Goal: Entertainment & Leisure: Consume media (video, audio)

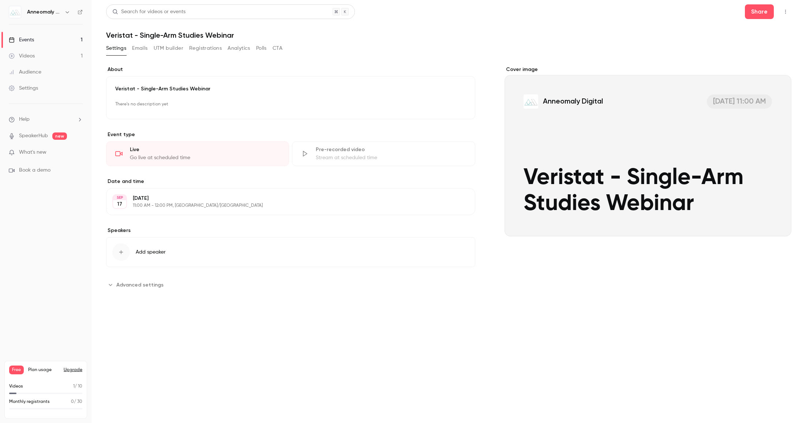
click at [40, 53] on link "Videos 1" at bounding box center [45, 56] width 91 height 16
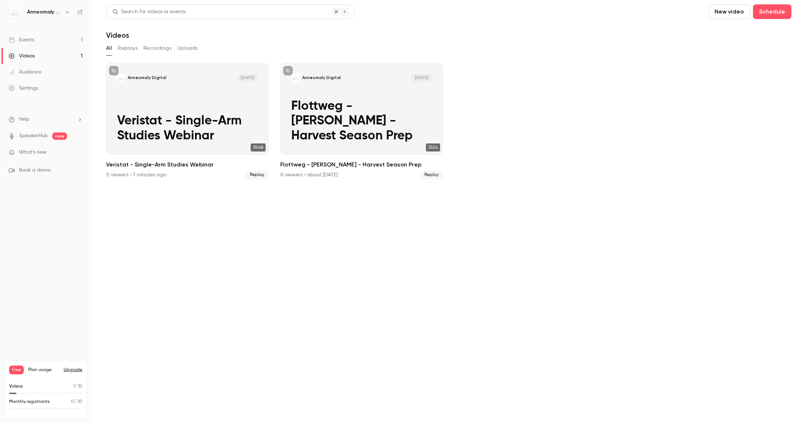
click at [59, 55] on link "Videos 1" at bounding box center [45, 56] width 91 height 16
click at [130, 50] on button "Replays" at bounding box center [128, 48] width 20 height 12
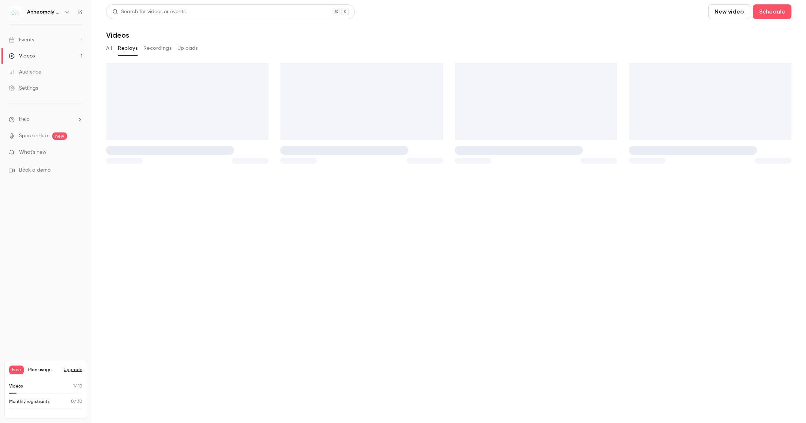
click at [161, 49] on button "Recordings" at bounding box center [157, 48] width 28 height 12
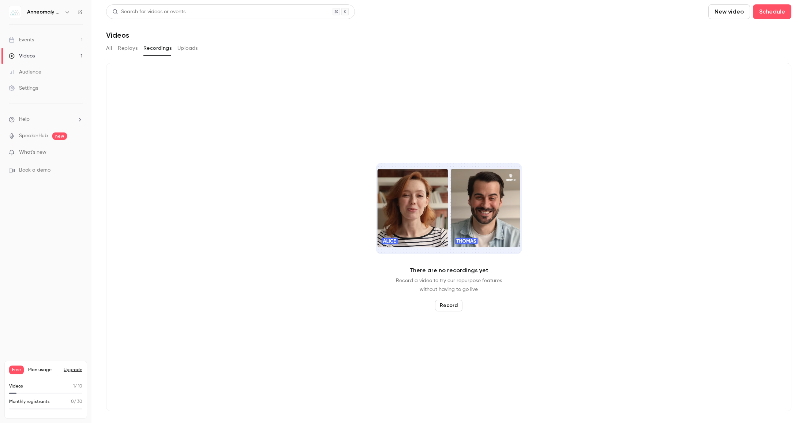
click at [161, 49] on button "Recordings" at bounding box center [157, 48] width 28 height 12
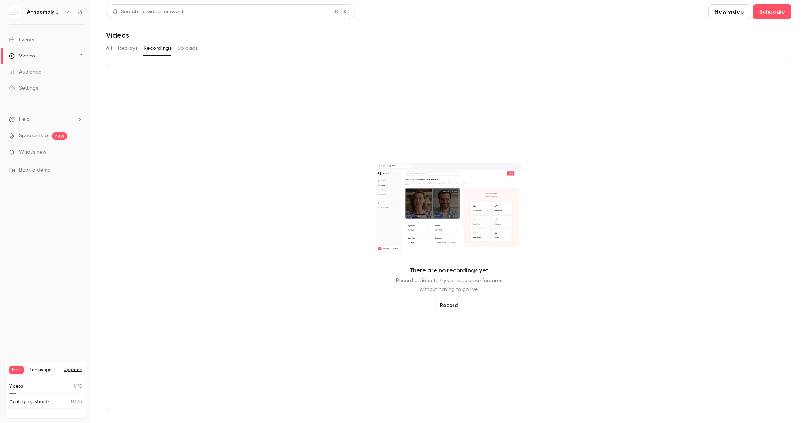
click at [114, 48] on div "All Replays Recordings Uploads" at bounding box center [448, 48] width 685 height 12
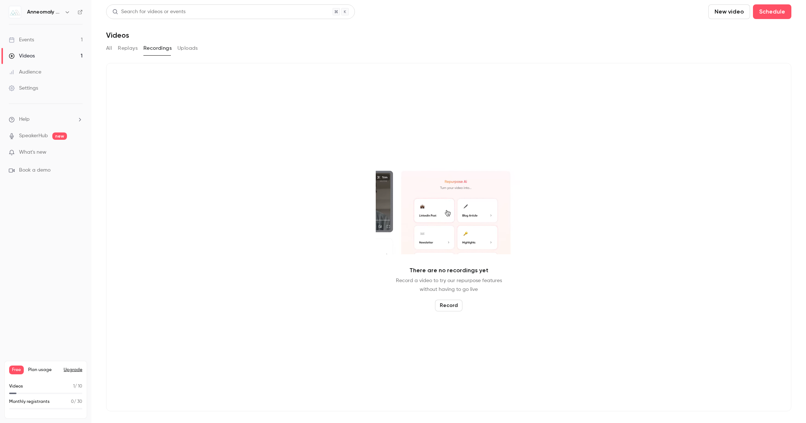
click at [125, 48] on button "Replays" at bounding box center [128, 48] width 20 height 12
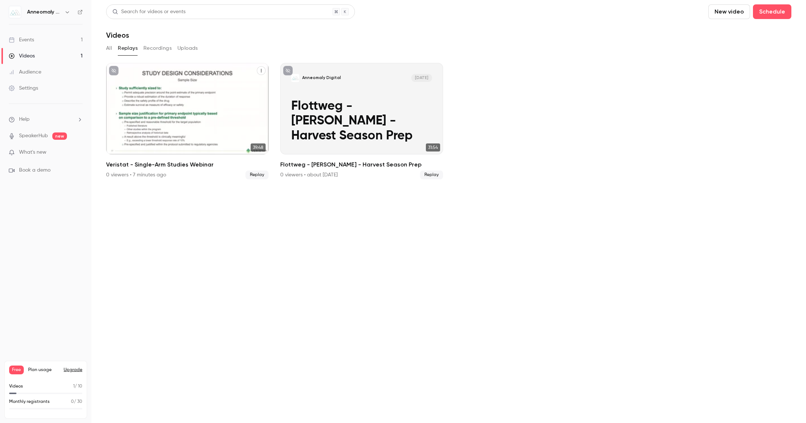
click at [263, 70] on button "Veristat - Single-Arm Studies Webinar" at bounding box center [261, 70] width 9 height 9
click at [139, 92] on div at bounding box center [403, 211] width 806 height 423
click at [139, 92] on div "Anneomaly Digital [DATE] Veristat - Single-Arm Studies Webinar" at bounding box center [187, 108] width 162 height 91
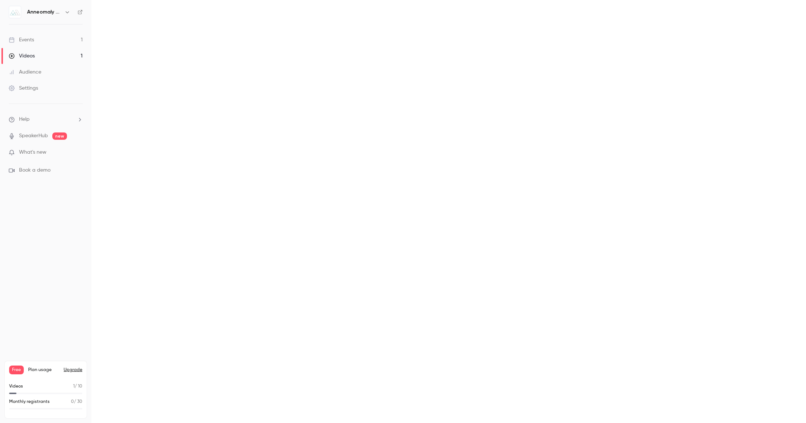
click at [139, 92] on main at bounding box center [448, 211] width 714 height 423
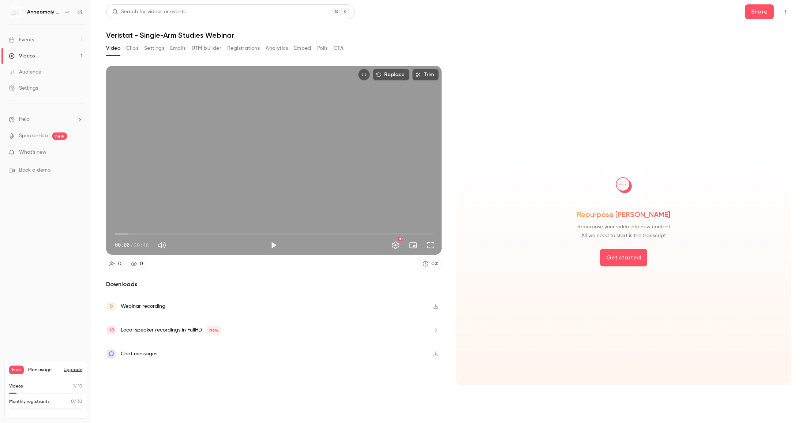
click at [301, 272] on div "Replace Trim 00:00 00:00 / 39:48 HD 0 0 0 % Downloads Webinar recording Local s…" at bounding box center [273, 225] width 335 height 319
click at [246, 307] on div "Webinar recording" at bounding box center [273, 307] width 335 height 24
click at [516, 52] on div "Video Clips Settings Emails UTM builder Registrations Analytics Embed Polls CTA" at bounding box center [448, 49] width 685 height 15
click at [309, 333] on div "Local speaker recordings in FullHD New" at bounding box center [273, 330] width 335 height 24
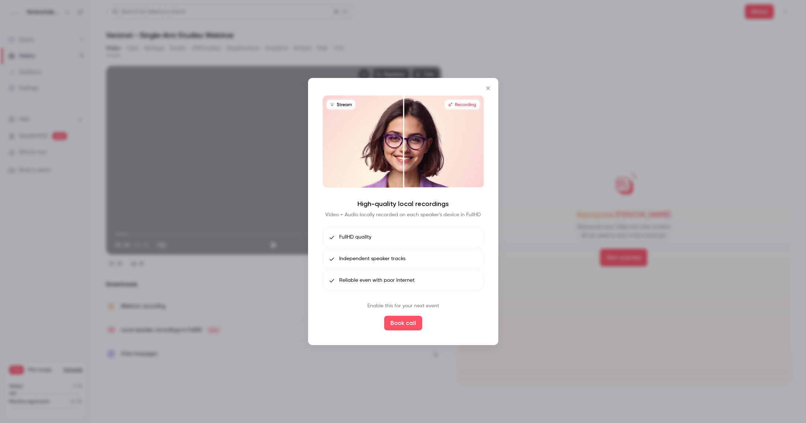
click at [488, 90] on icon "Close" at bounding box center [488, 88] width 9 height 6
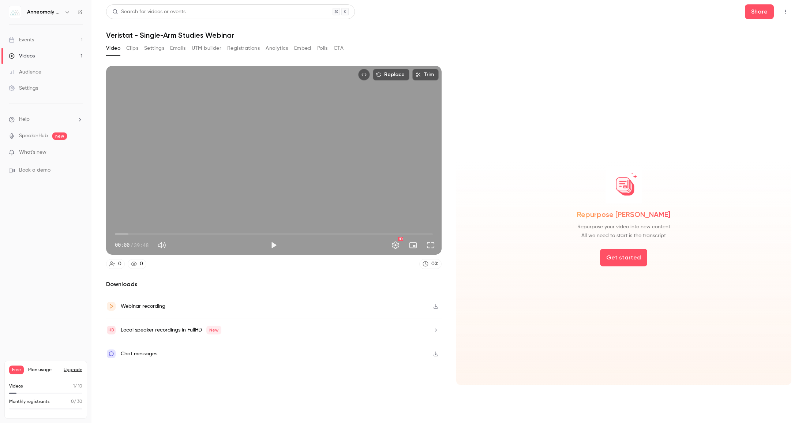
click at [350, 280] on h2 "Downloads" at bounding box center [273, 284] width 335 height 9
click at [129, 49] on button "Clips" at bounding box center [132, 48] width 12 height 12
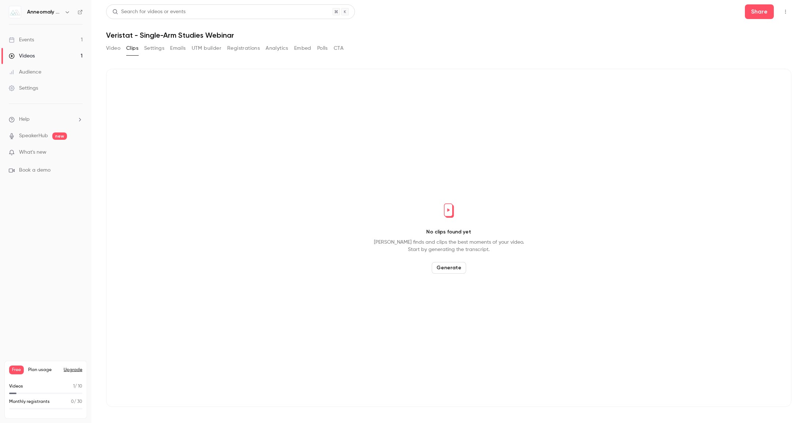
click at [158, 49] on button "Settings" at bounding box center [154, 48] width 20 height 12
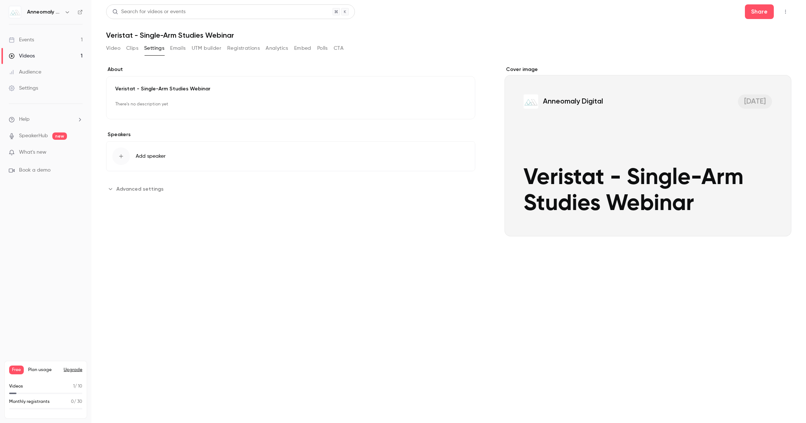
click at [130, 49] on button "Clips" at bounding box center [132, 48] width 12 height 12
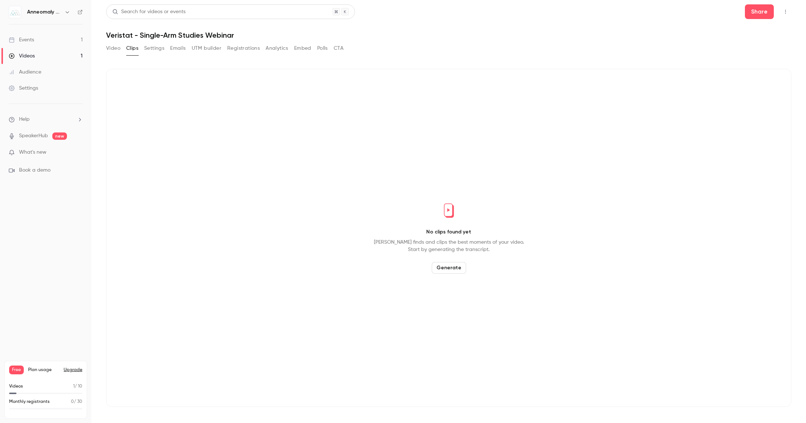
click at [114, 46] on button "Video" at bounding box center [113, 48] width 14 height 12
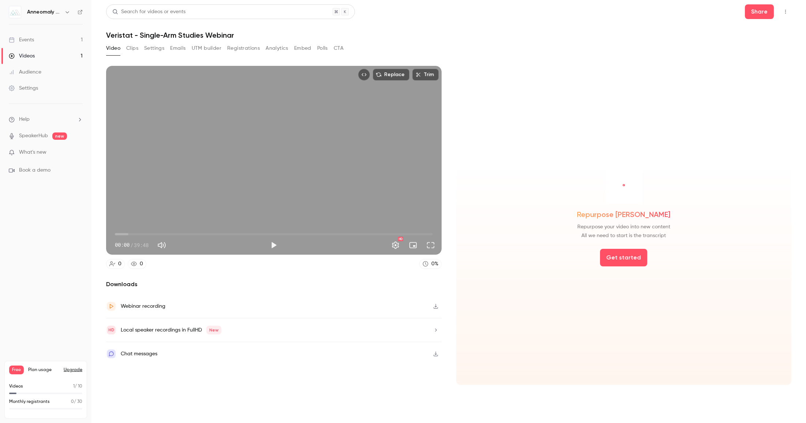
click at [266, 247] on div "00:00 / 39:48" at bounding box center [190, 245] width 151 height 12
click at [274, 246] on button "Play" at bounding box center [273, 245] width 15 height 15
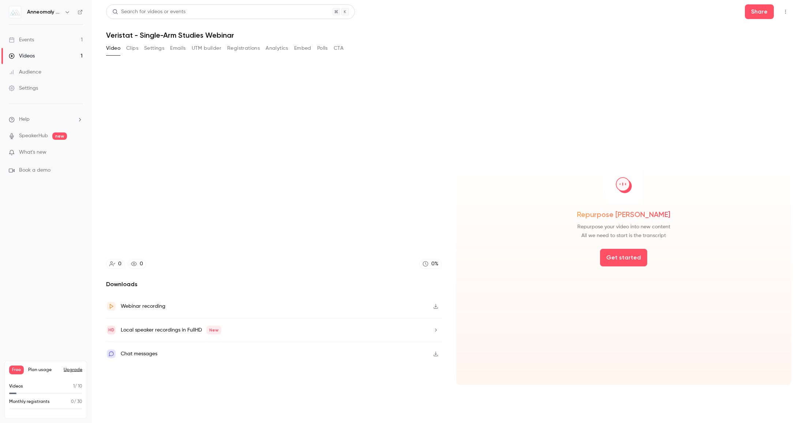
click at [619, 20] on header "Search for videos or events Share Veristat - Single-Arm Studies Webinar" at bounding box center [448, 21] width 685 height 35
click at [787, 12] on icon "Top Bar Actions" at bounding box center [786, 11] width 6 height 5
click at [500, 25] on div at bounding box center [403, 211] width 806 height 423
type input "***"
click at [132, 48] on button "Clips" at bounding box center [132, 48] width 12 height 12
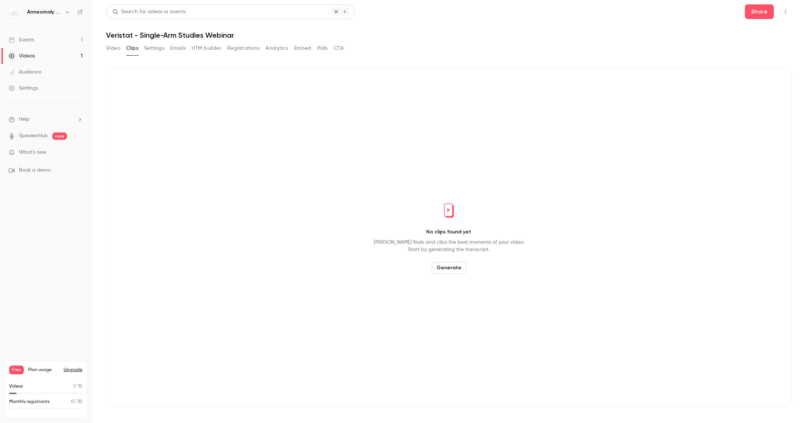
click at [153, 50] on button "Settings" at bounding box center [154, 48] width 20 height 12
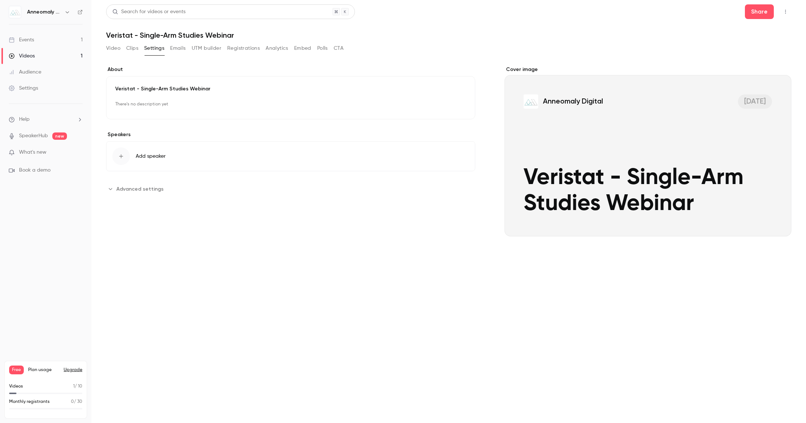
click at [181, 50] on button "Emails" at bounding box center [177, 48] width 15 height 12
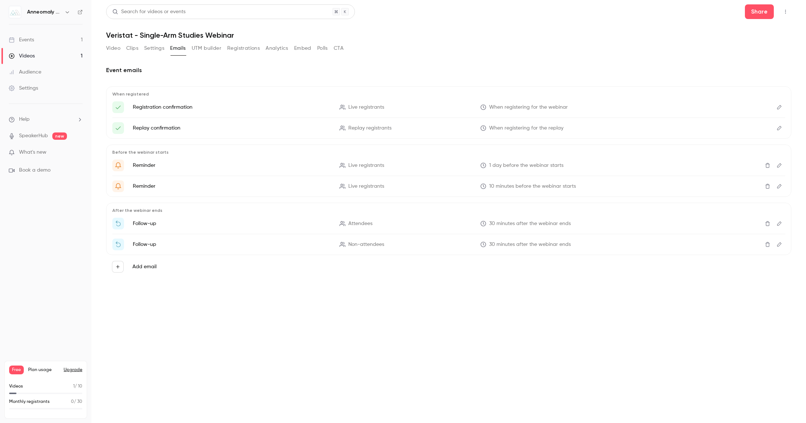
click at [112, 47] on button "Video" at bounding box center [113, 48] width 14 height 12
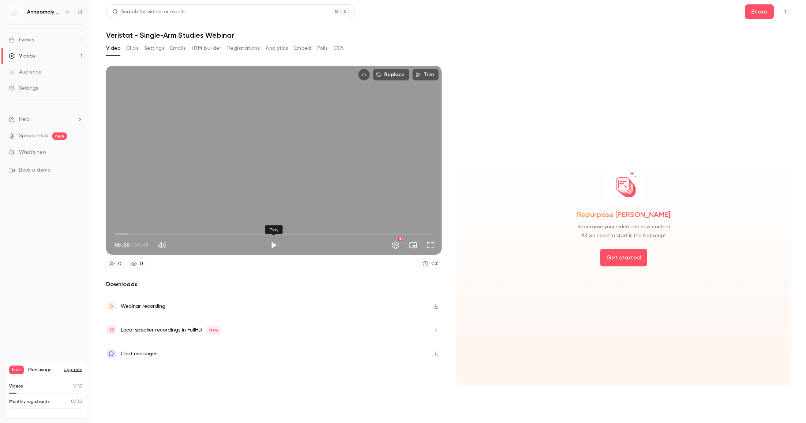
click at [277, 245] on button "Play" at bounding box center [273, 245] width 15 height 15
click at [273, 244] on button "Pause" at bounding box center [273, 245] width 15 height 15
type input "***"
click at [129, 48] on button "Clips" at bounding box center [132, 48] width 12 height 12
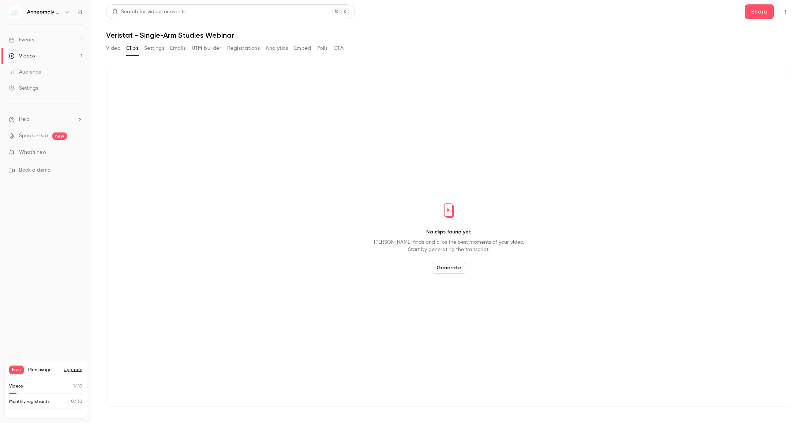
click at [129, 48] on button "Clips" at bounding box center [132, 48] width 12 height 12
click at [445, 264] on button "Generate" at bounding box center [449, 268] width 34 height 12
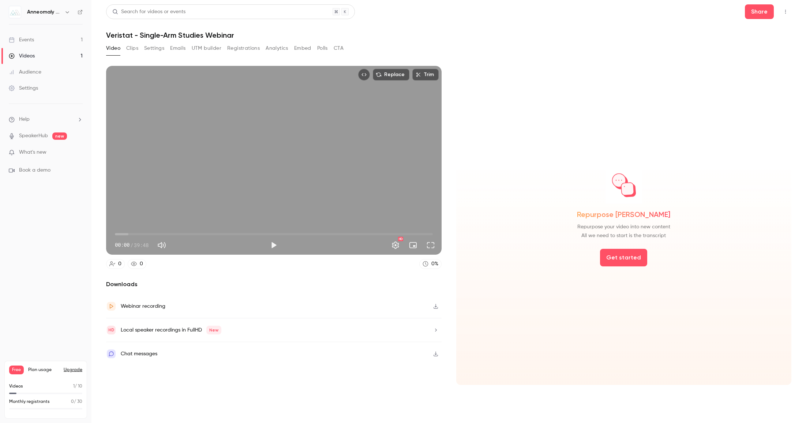
click at [133, 50] on button "Clips" at bounding box center [132, 48] width 12 height 12
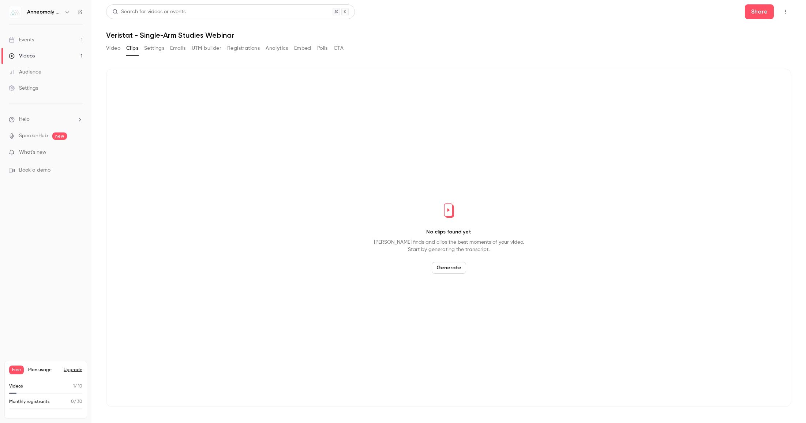
click at [157, 49] on button "Settings" at bounding box center [154, 48] width 20 height 12
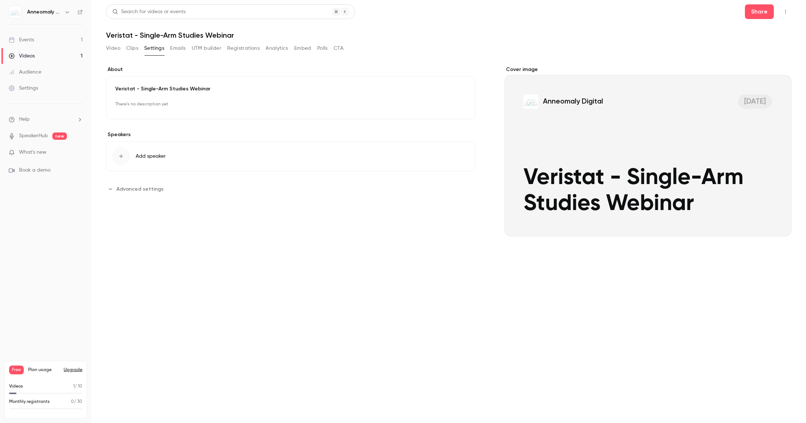
click at [148, 192] on span "Advanced settings" at bounding box center [139, 189] width 47 height 8
click at [112, 44] on button "Video" at bounding box center [113, 48] width 14 height 12
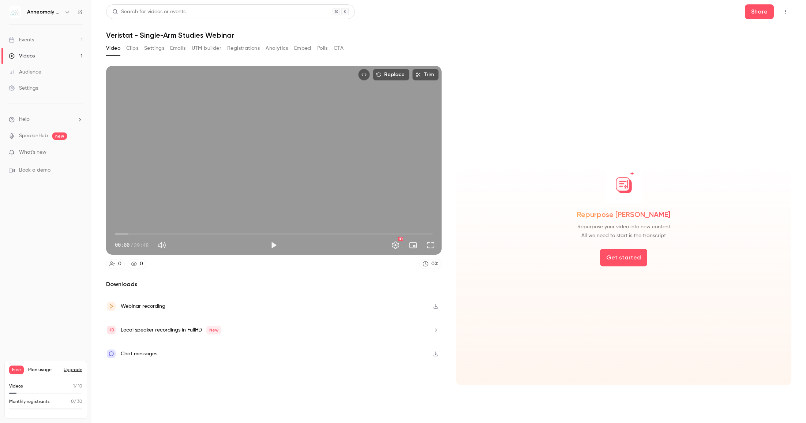
click at [112, 44] on button "Video" at bounding box center [113, 48] width 14 height 12
click at [429, 329] on div "Local speaker recordings in FullHD New" at bounding box center [273, 330] width 335 height 24
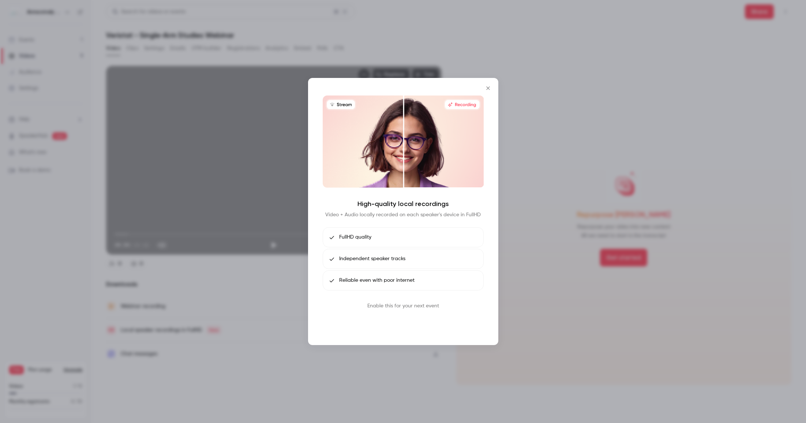
click at [396, 326] on button "Book call" at bounding box center [403, 323] width 38 height 15
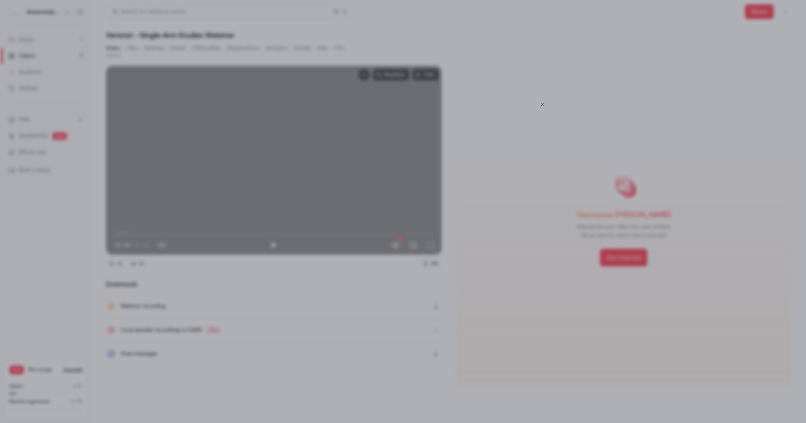
click at [542, 102] on icon "Close" at bounding box center [542, 105] width 9 height 6
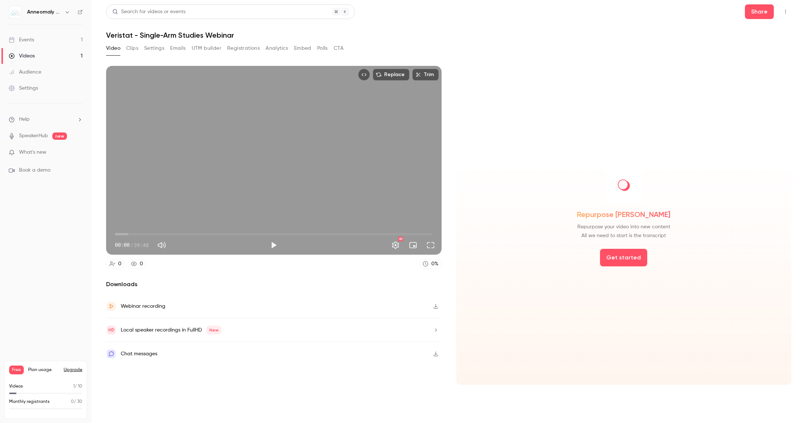
click at [136, 48] on button "Clips" at bounding box center [132, 48] width 12 height 12
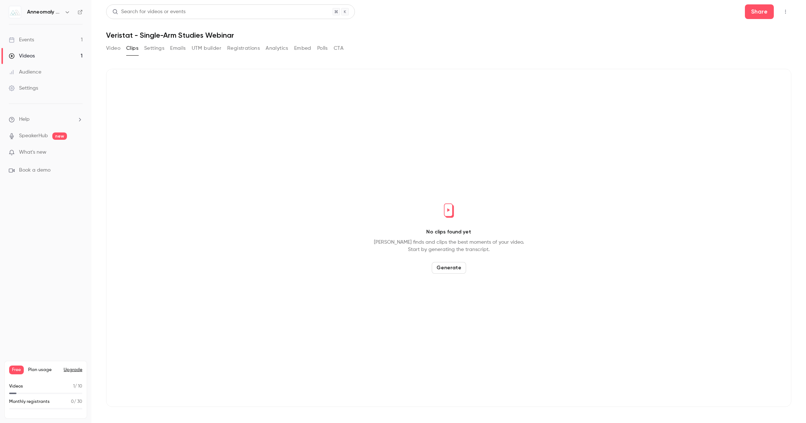
click at [156, 49] on button "Settings" at bounding box center [154, 48] width 20 height 12
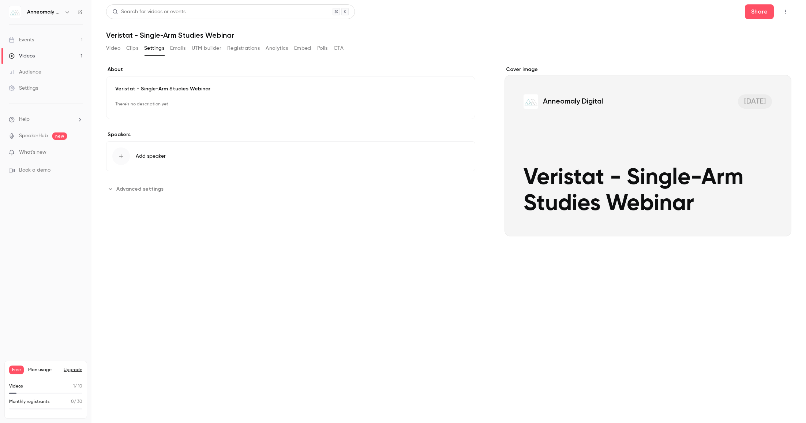
click at [114, 49] on button "Video" at bounding box center [113, 48] width 14 height 12
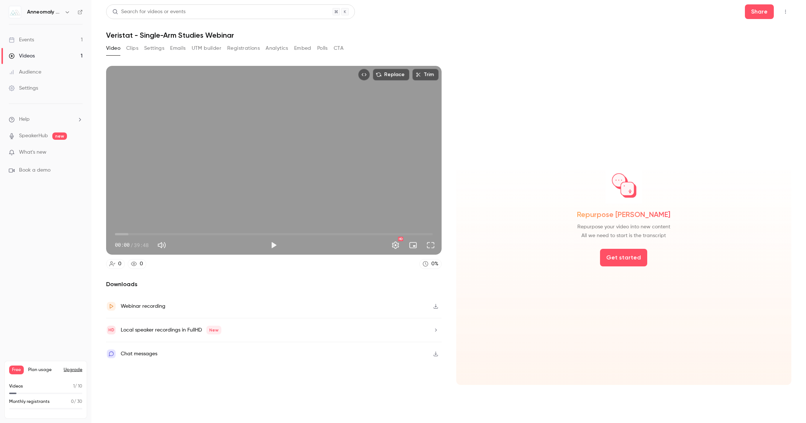
click at [787, 11] on icon "Top Bar Actions" at bounding box center [786, 11] width 6 height 5
click at [787, 11] on div at bounding box center [403, 211] width 806 height 423
click at [33, 53] on div "Videos" at bounding box center [22, 55] width 26 height 7
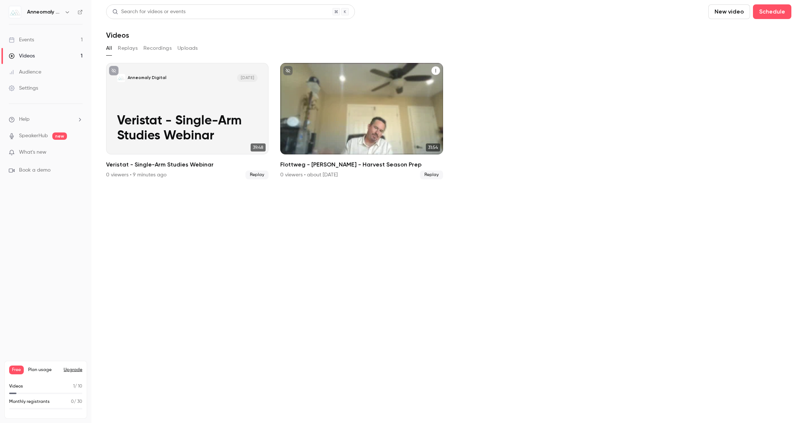
click at [359, 109] on div "Anneomaly Digital [DATE] Flottweg - [PERSON_NAME] - Harvest Season Prep" at bounding box center [361, 108] width 162 height 91
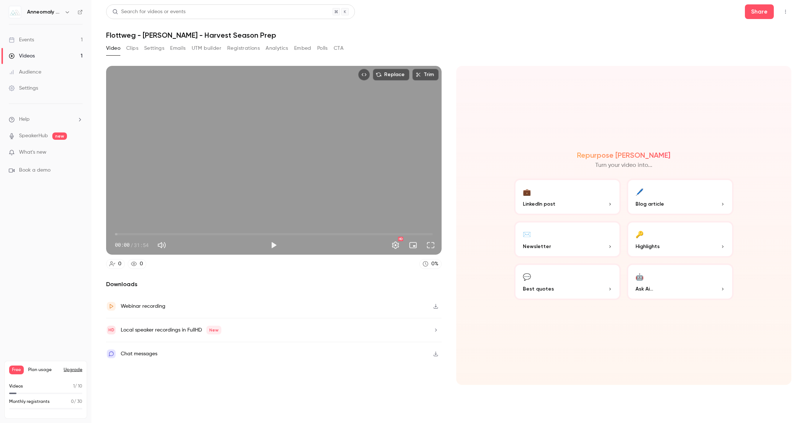
click at [135, 53] on button "Clips" at bounding box center [132, 48] width 12 height 12
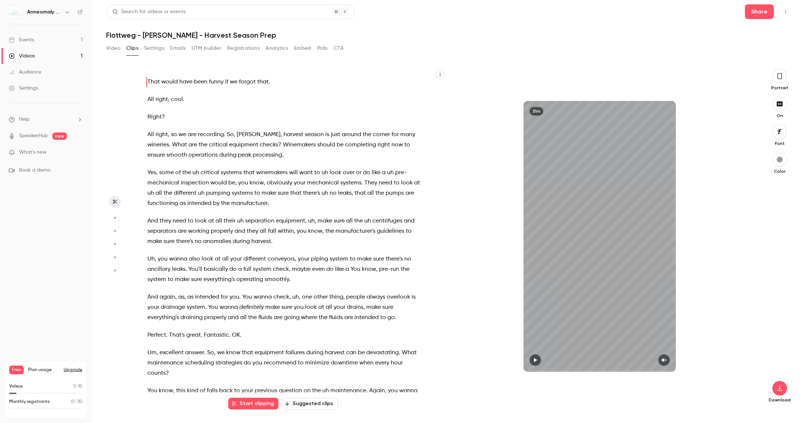
click at [113, 47] on button "Video" at bounding box center [113, 48] width 14 height 12
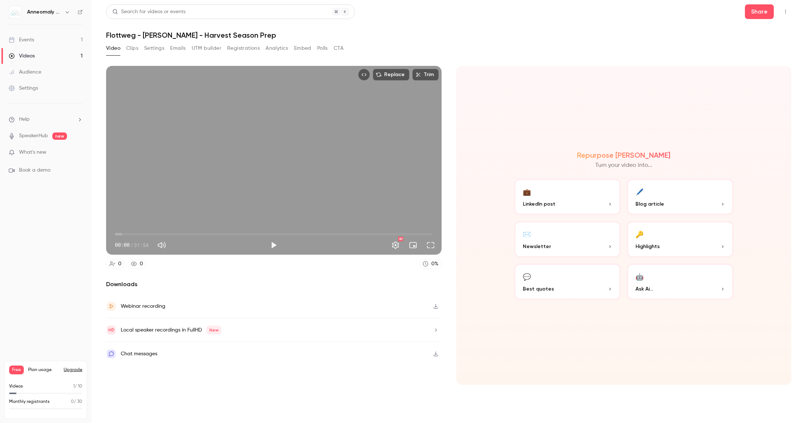
click at [45, 57] on link "Videos 1" at bounding box center [45, 56] width 91 height 16
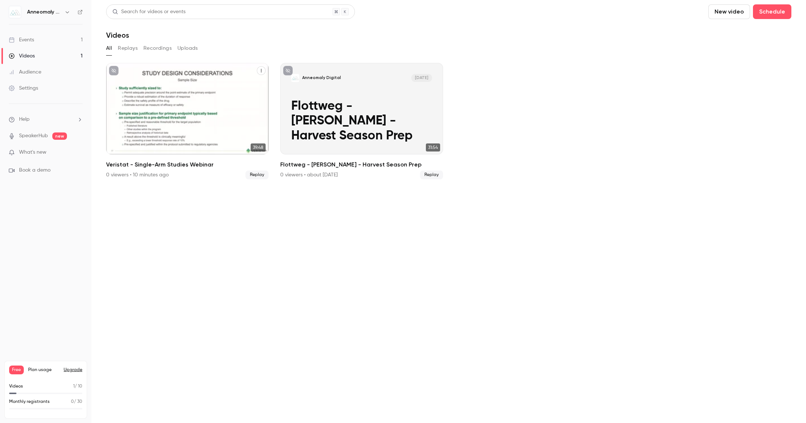
click at [182, 92] on div "Anneomaly Digital [DATE] Veristat - Single-Arm Studies Webinar" at bounding box center [187, 108] width 162 height 91
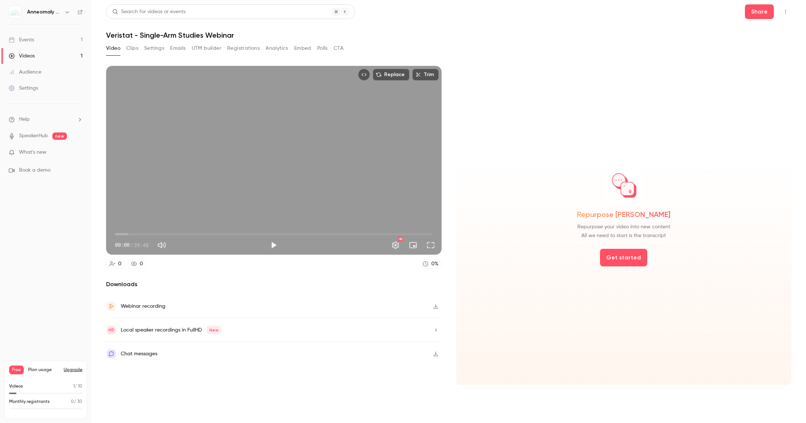
click at [130, 50] on button "Clips" at bounding box center [132, 48] width 12 height 12
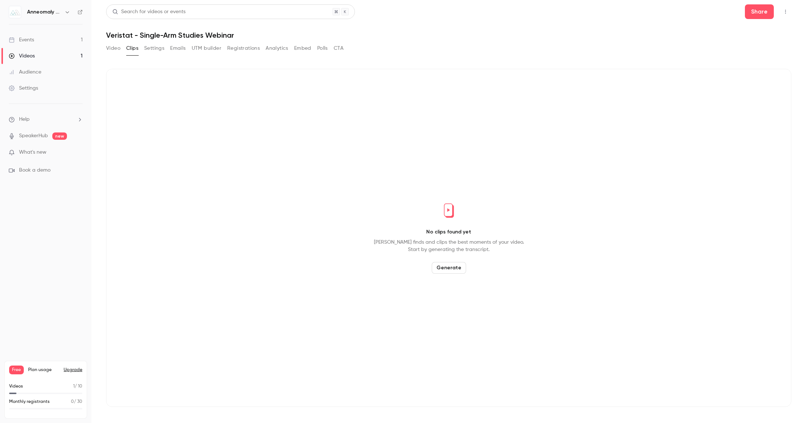
click at [448, 270] on button "Generate" at bounding box center [449, 268] width 34 height 12
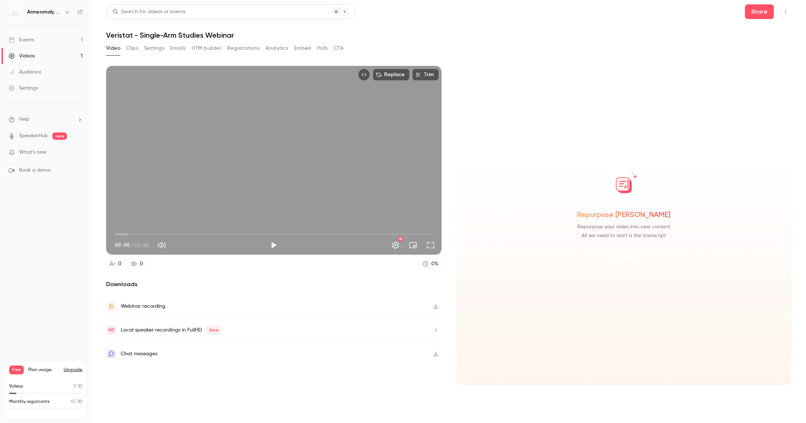
click at [628, 258] on button "Get started" at bounding box center [623, 258] width 47 height 18
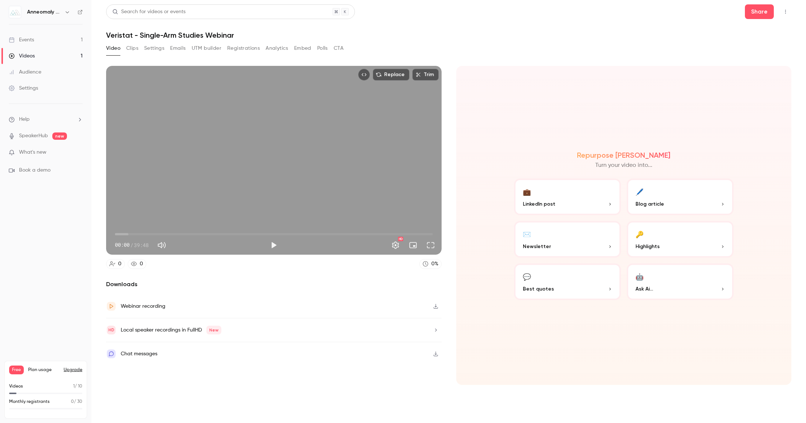
click at [135, 45] on button "Clips" at bounding box center [132, 48] width 12 height 12
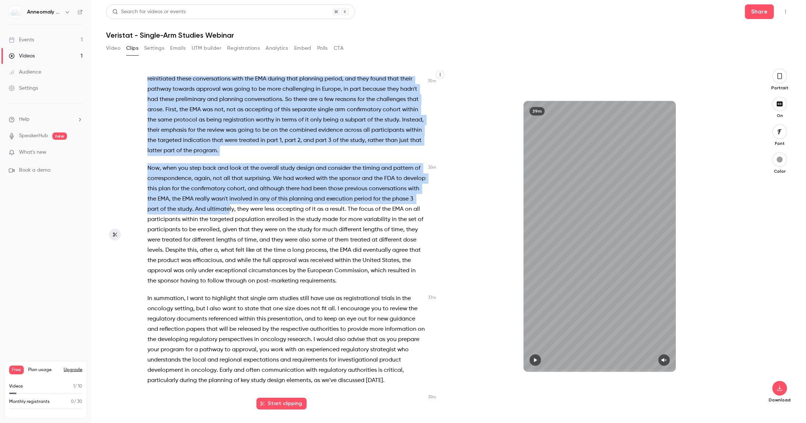
scroll to position [3978, 0]
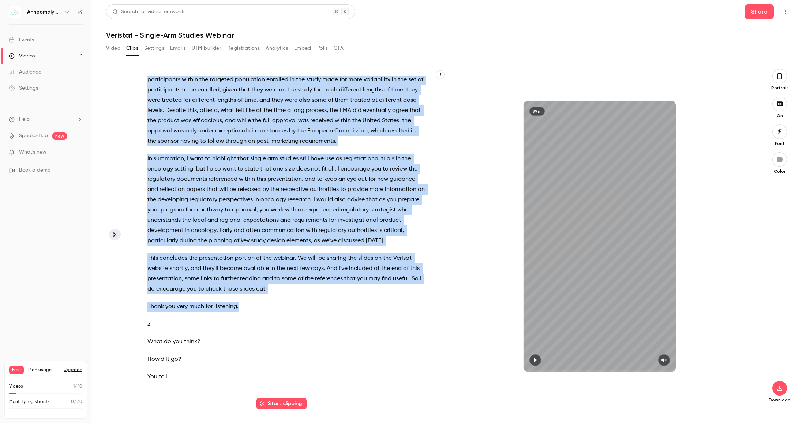
drag, startPoint x: 148, startPoint y: 86, endPoint x: 311, endPoint y: 302, distance: 270.1
click at [311, 302] on div "Recording . I'm gonna pull [PERSON_NAME] and I off . And then , [PERSON_NAME] ,…" at bounding box center [290, 240] width 304 height 328
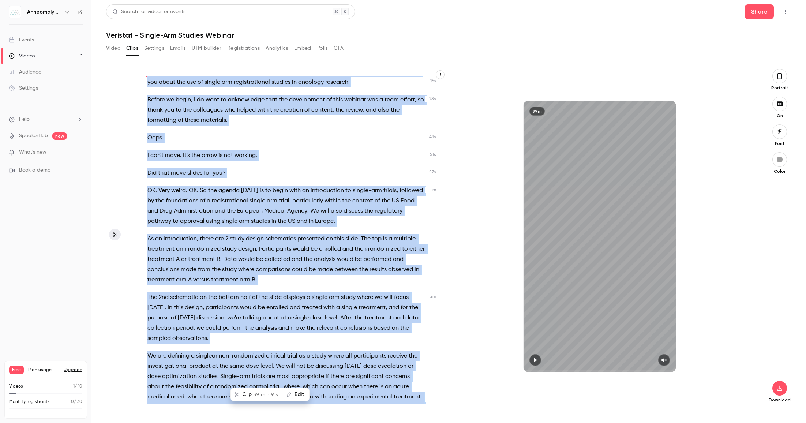
scroll to position [0, 0]
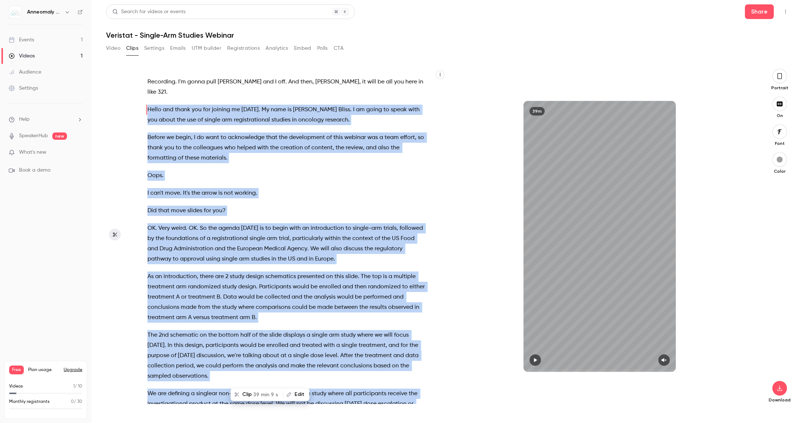
copy div "Hello and thank you for joining me [DATE] . My name is [PERSON_NAME] . I am goi…"
type input "****"
